Goal: Task Accomplishment & Management: Use online tool/utility

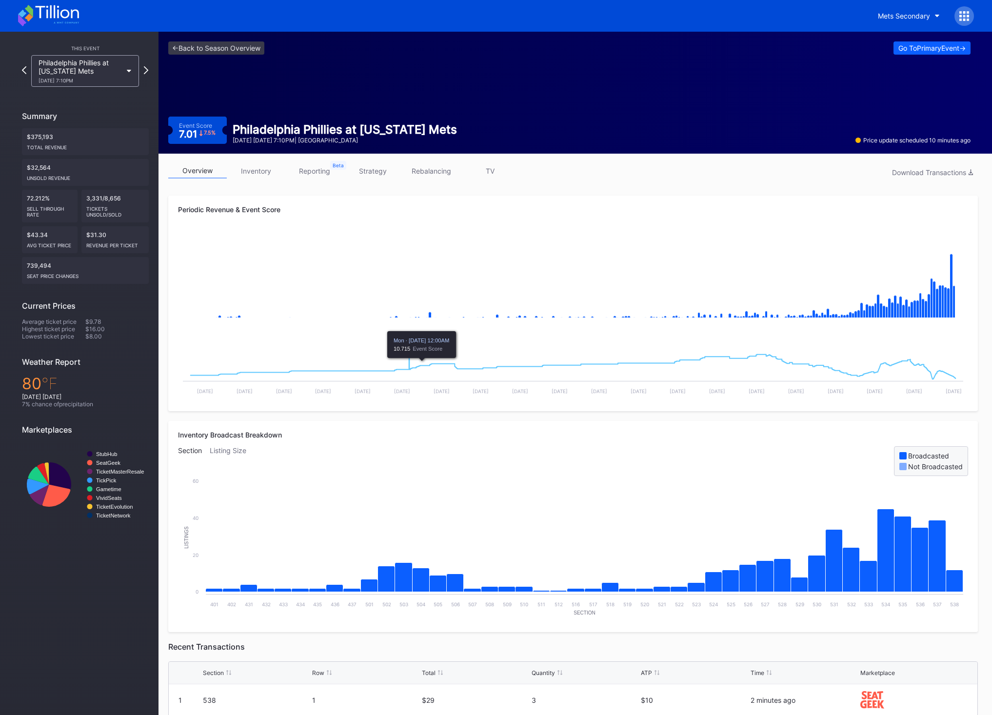
click at [501, 173] on link "TV" at bounding box center [490, 170] width 59 height 15
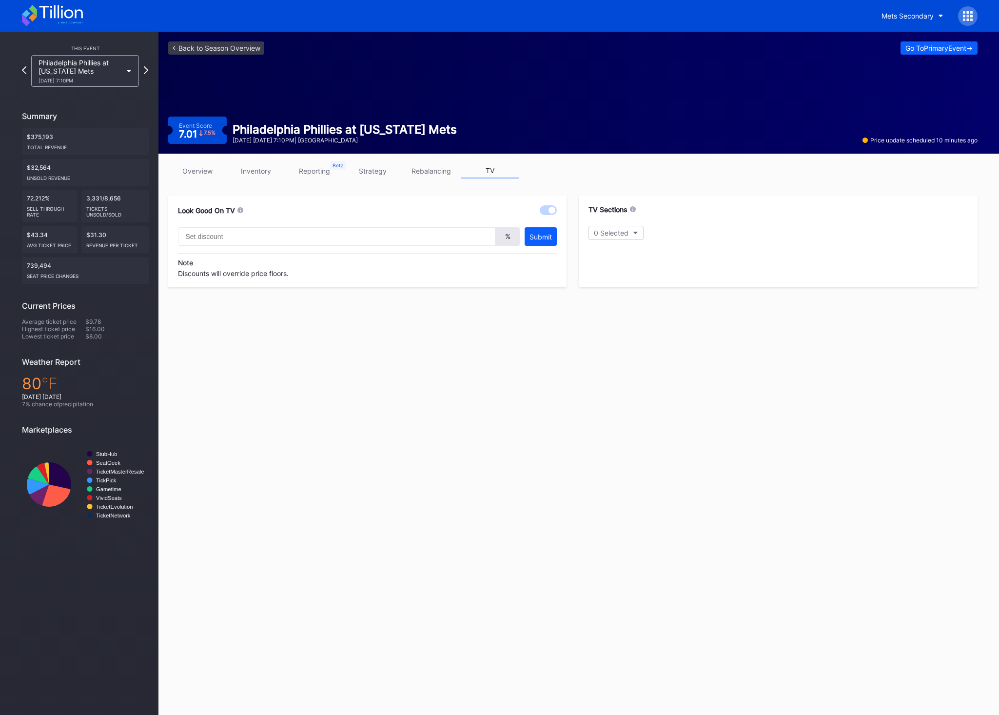
type input "20"
click at [84, 20] on div "Mets Secondary" at bounding box center [500, 16] width 976 height 32
click at [82, 18] on icon at bounding box center [60, 11] width 43 height 13
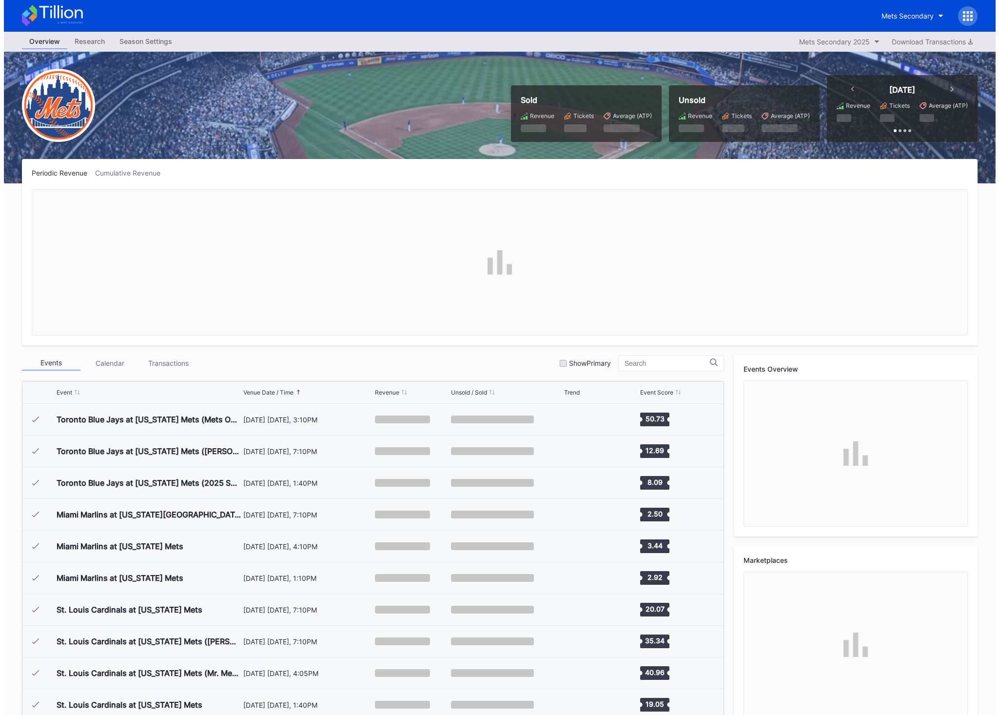
scroll to position [2029, 0]
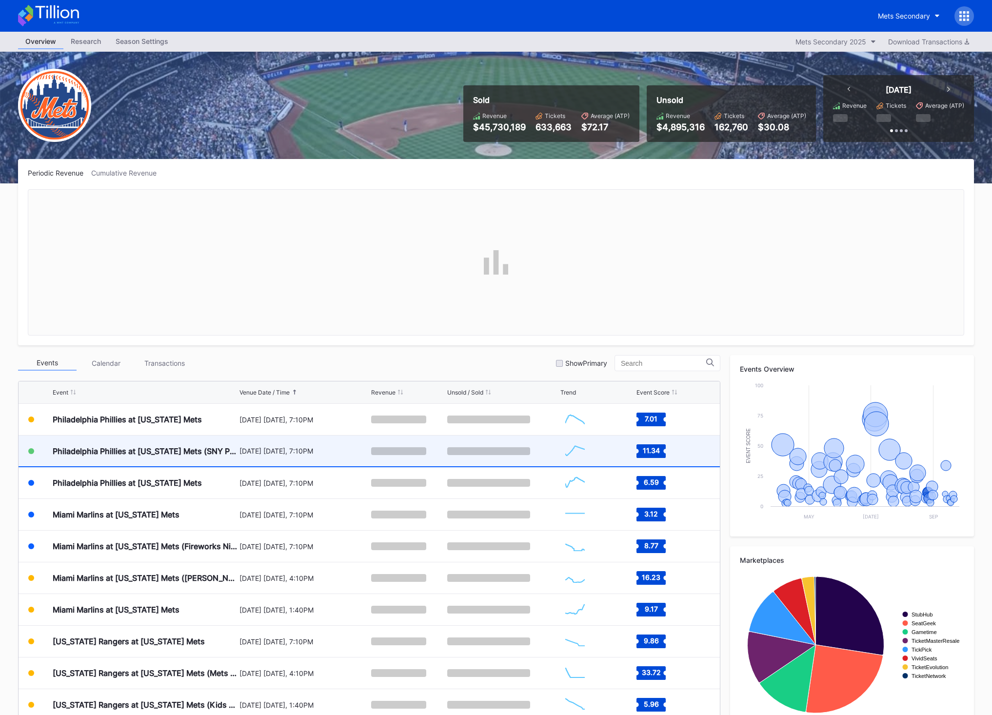
click at [349, 460] on div "[DATE] [DATE], 7:10PM" at bounding box center [303, 451] width 129 height 31
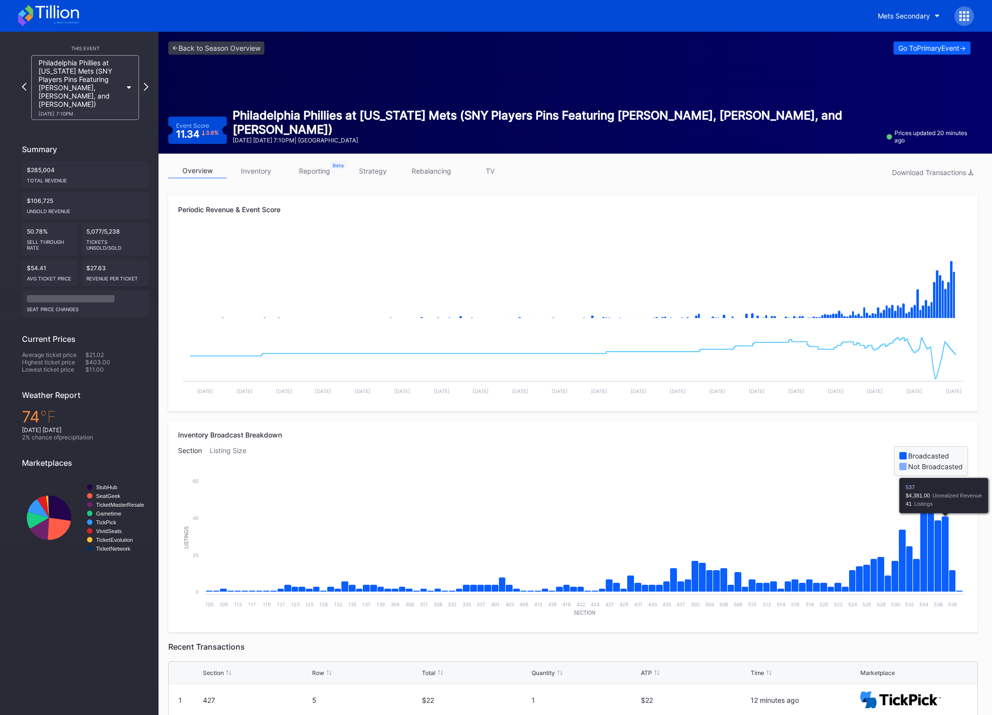
click at [488, 166] on link "TV" at bounding box center [490, 170] width 59 height 15
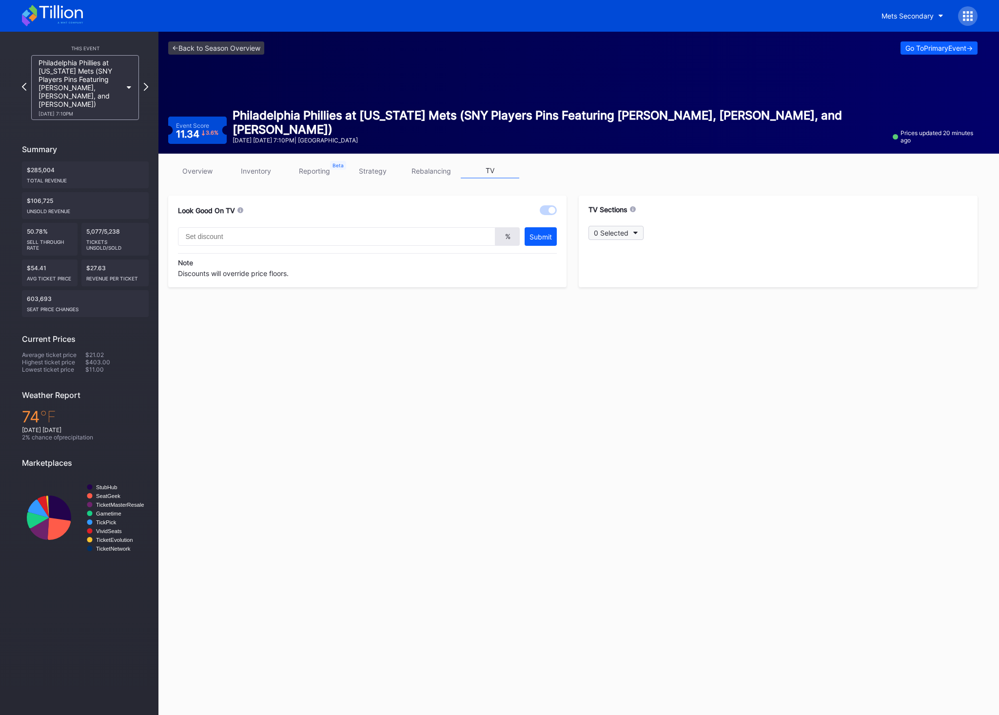
click at [622, 229] on div "0 Selected" at bounding box center [611, 233] width 35 height 8
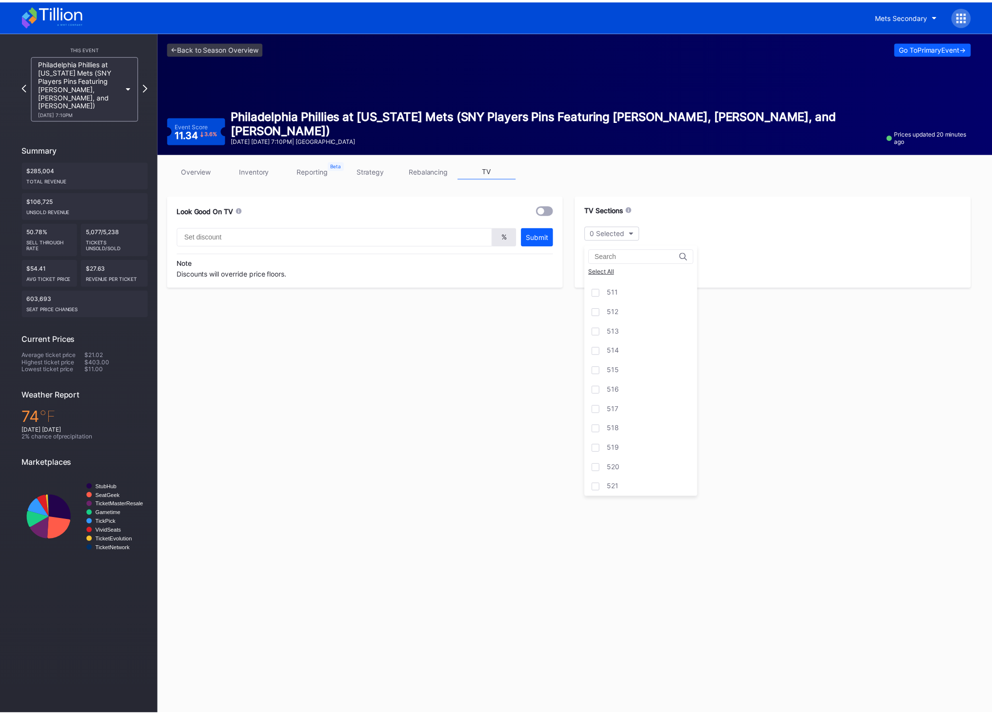
scroll to position [1854, 0]
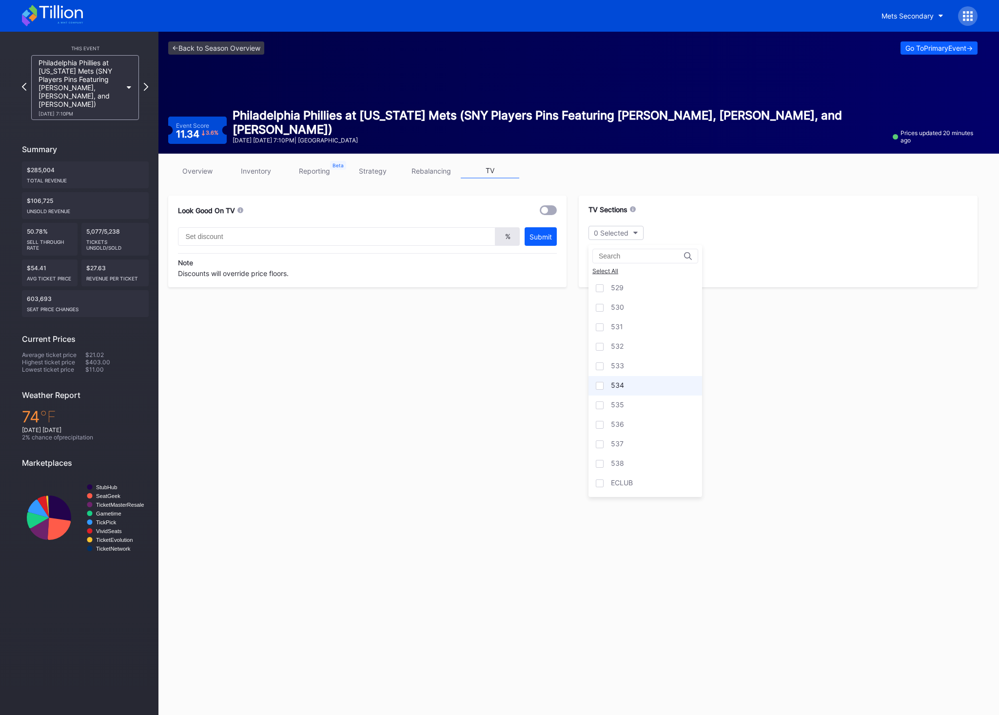
click at [654, 382] on div "534" at bounding box center [646, 386] width 114 height 20
click at [644, 405] on div "535" at bounding box center [646, 406] width 114 height 20
click at [635, 423] on div "536" at bounding box center [646, 425] width 114 height 20
click at [635, 443] on div "537" at bounding box center [646, 445] width 114 height 20
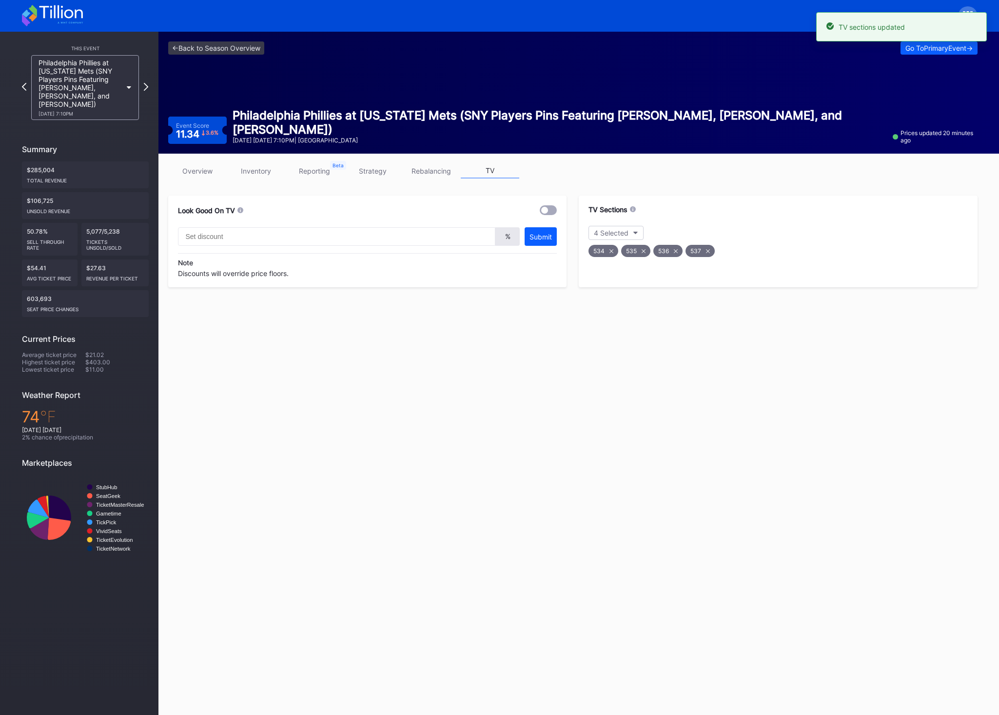
click at [553, 208] on div at bounding box center [548, 210] width 17 height 10
click at [375, 245] on input "text" at bounding box center [337, 236] width 318 height 19
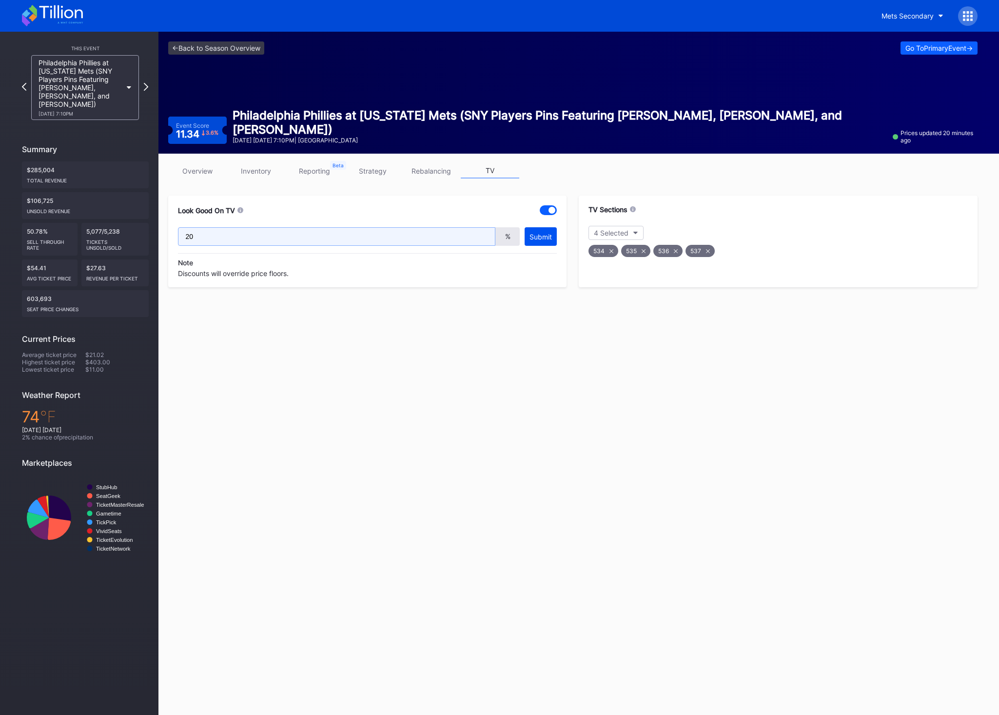
type input "20"
click at [549, 239] on div "Submit" at bounding box center [541, 237] width 22 height 8
click at [60, 14] on icon at bounding box center [52, 15] width 61 height 21
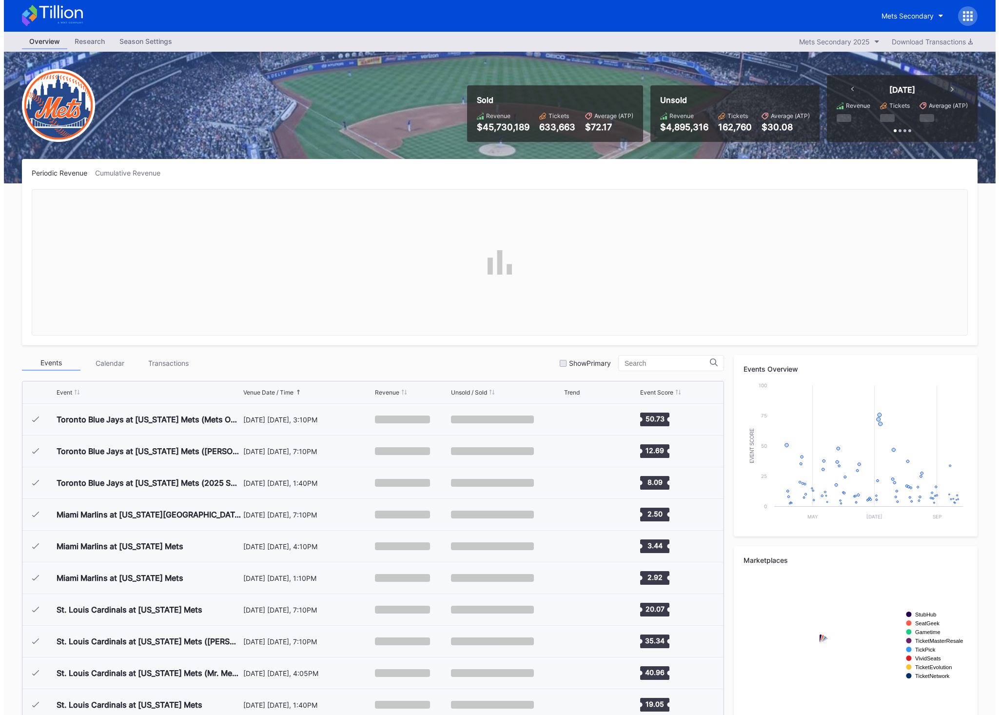
scroll to position [2029, 0]
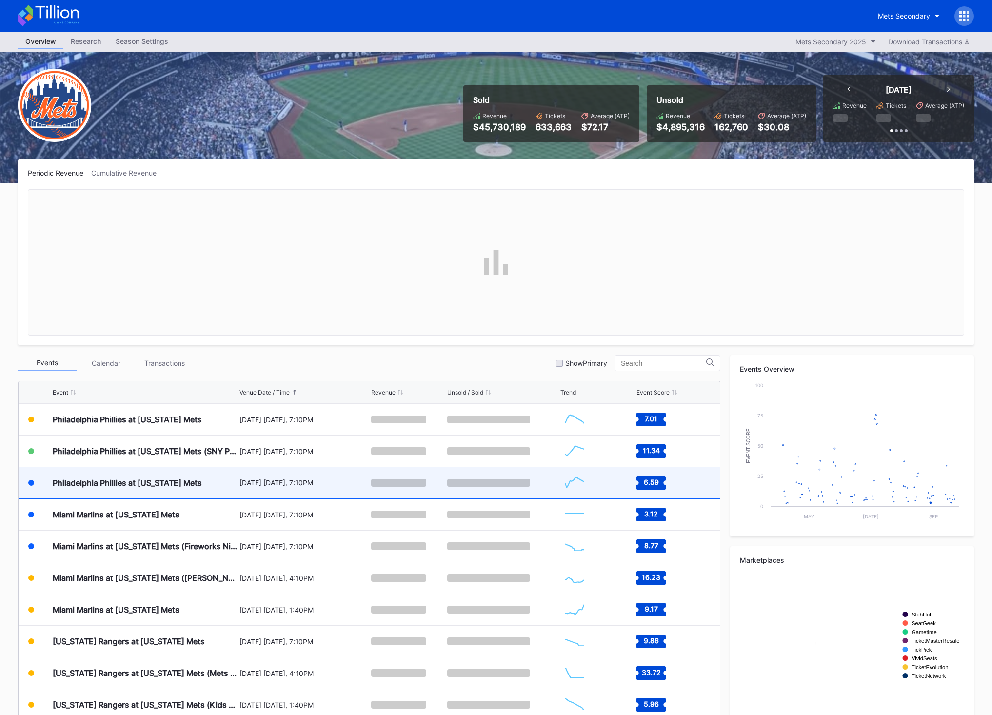
click at [192, 483] on div "Philadelphia Phillies at [US_STATE] Mets" at bounding box center [127, 483] width 149 height 10
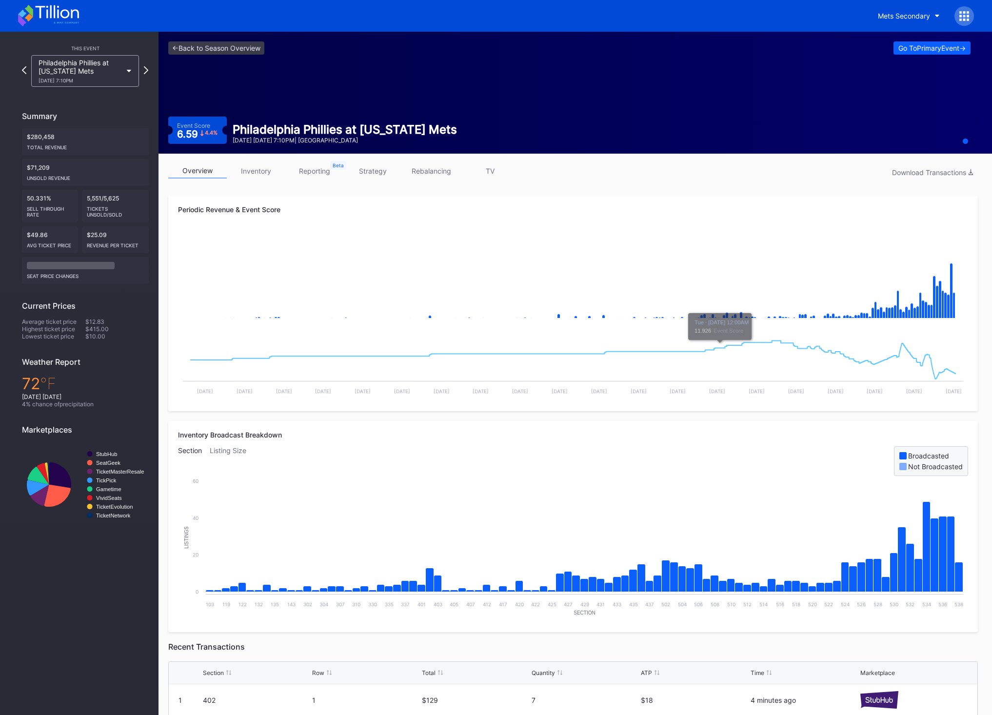
click at [496, 167] on link "TV" at bounding box center [490, 170] width 59 height 15
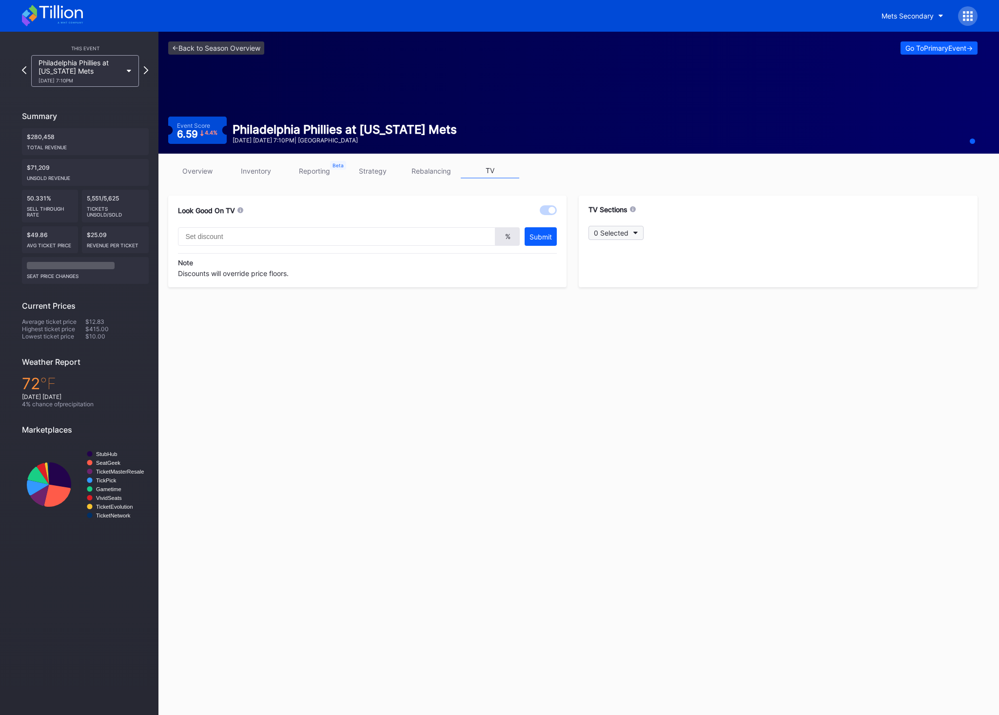
click at [627, 231] on div "0 Selected" at bounding box center [611, 233] width 35 height 8
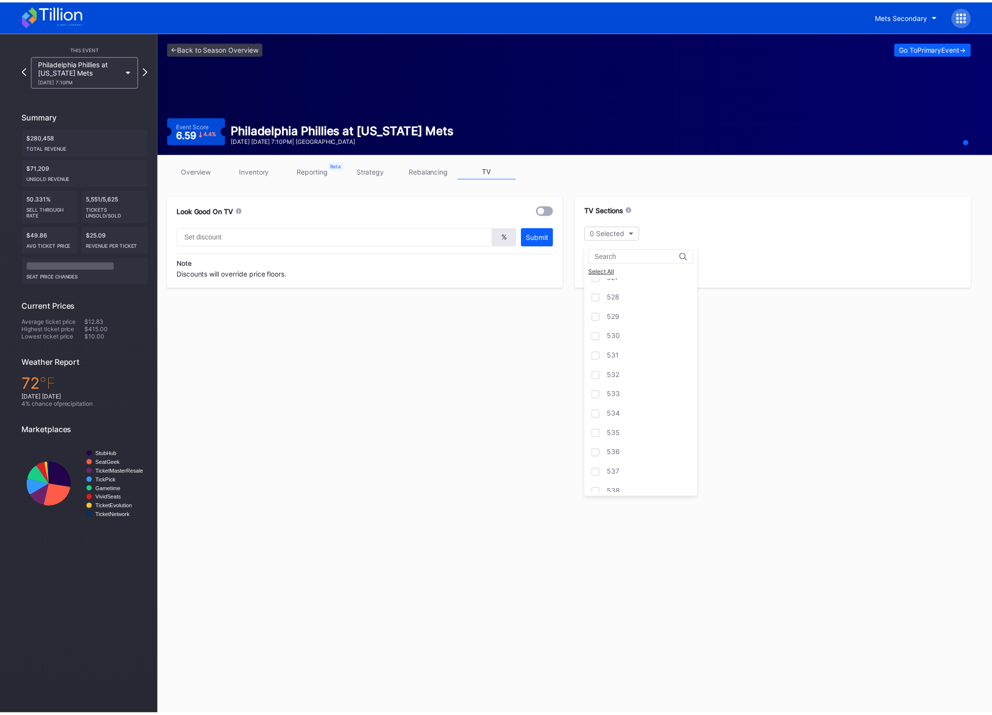
scroll to position [1600, 0]
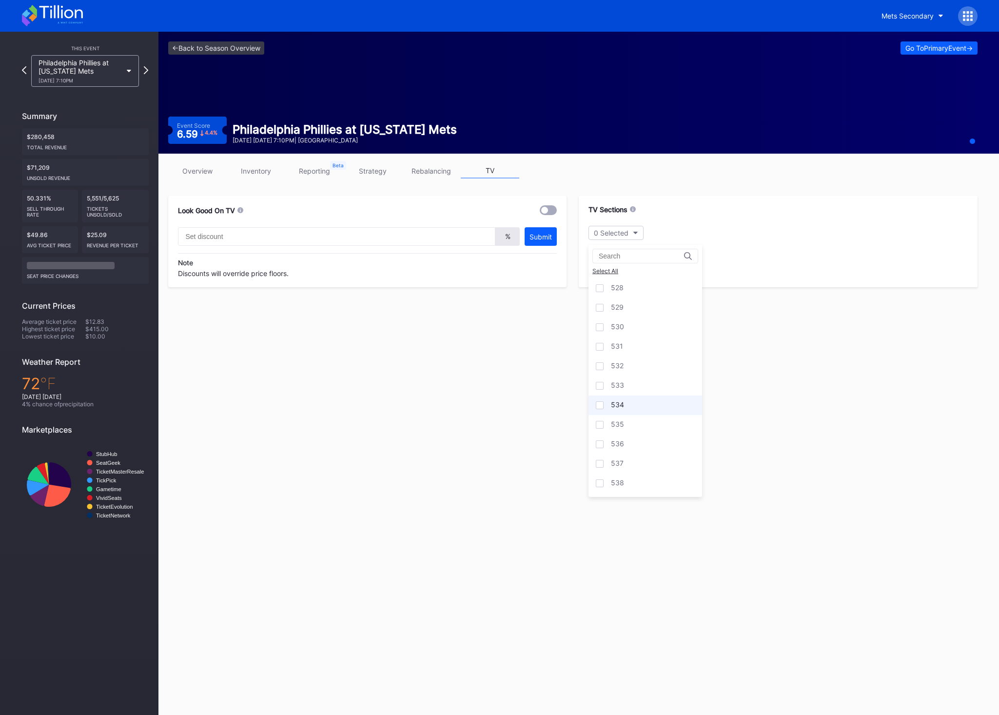
click at [642, 408] on div "534" at bounding box center [646, 406] width 114 height 20
click at [640, 419] on div "535" at bounding box center [646, 425] width 114 height 20
click at [631, 450] on div "536" at bounding box center [646, 445] width 114 height 20
click at [625, 463] on div "537" at bounding box center [646, 464] width 114 height 20
drag, startPoint x: 314, startPoint y: 235, endPoint x: 319, endPoint y: 239, distance: 7.3
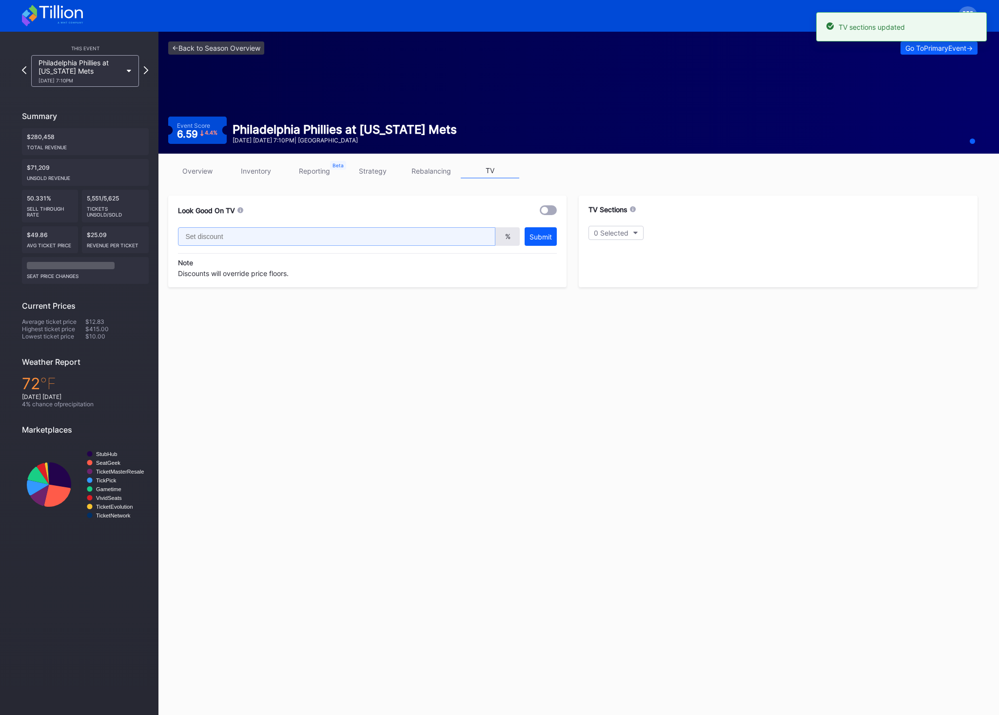
click at [326, 239] on input "text" at bounding box center [337, 236] width 318 height 19
type input "2"
type input "0"
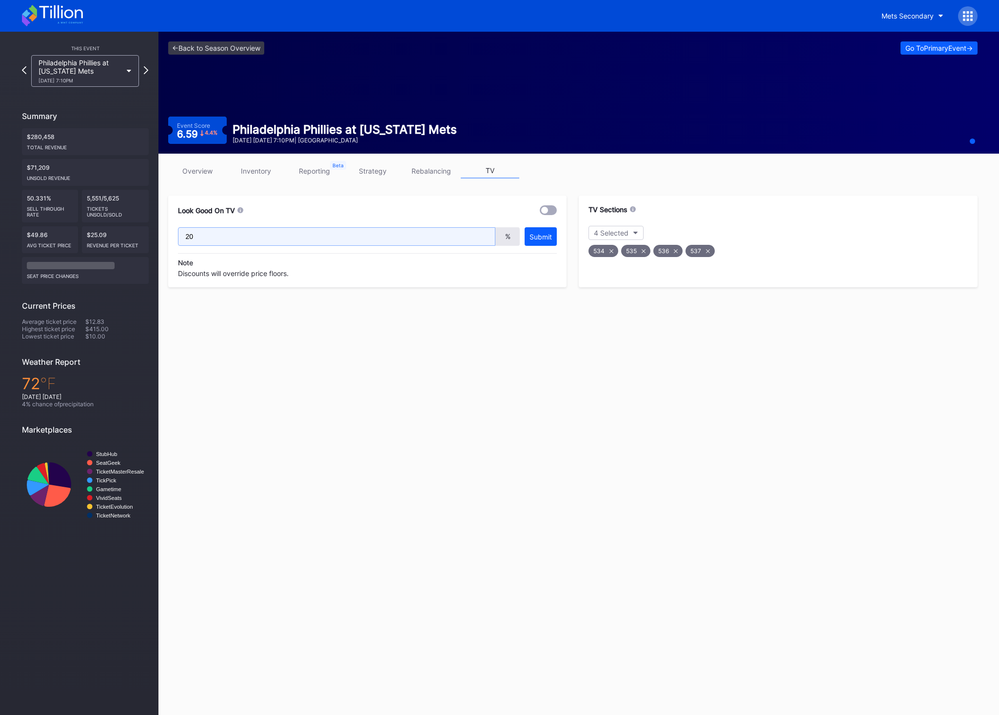
type input "20"
click at [551, 211] on div at bounding box center [548, 210] width 17 height 10
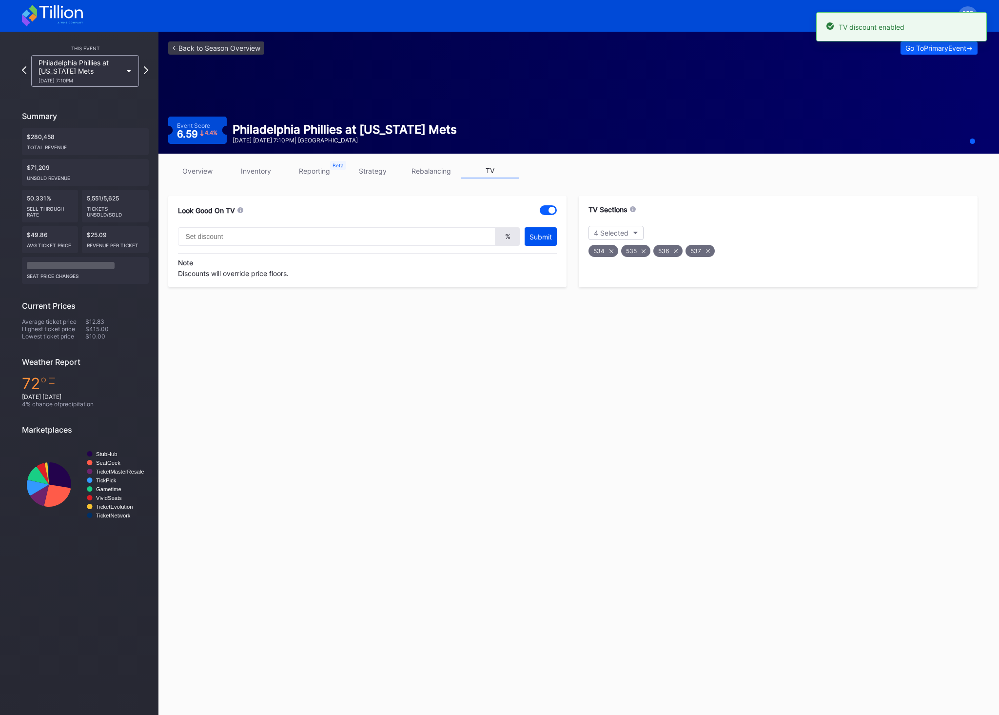
click at [540, 236] on div "Submit" at bounding box center [541, 237] width 22 height 8
click at [61, 12] on icon at bounding box center [60, 11] width 43 height 13
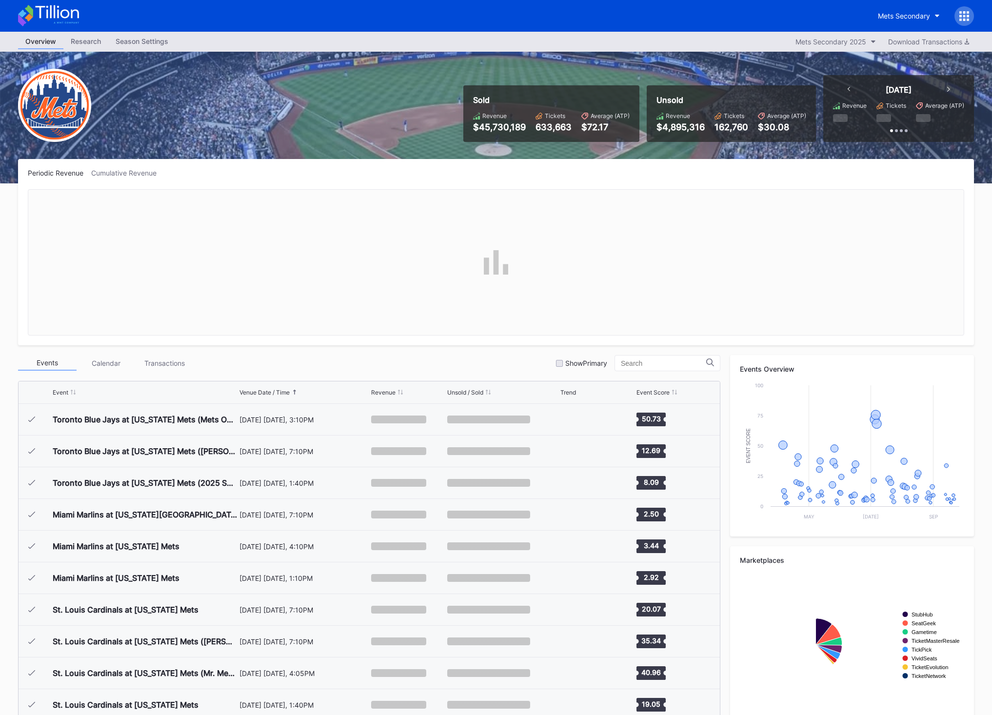
scroll to position [2029, 0]
